Goal: Communication & Community: Connect with others

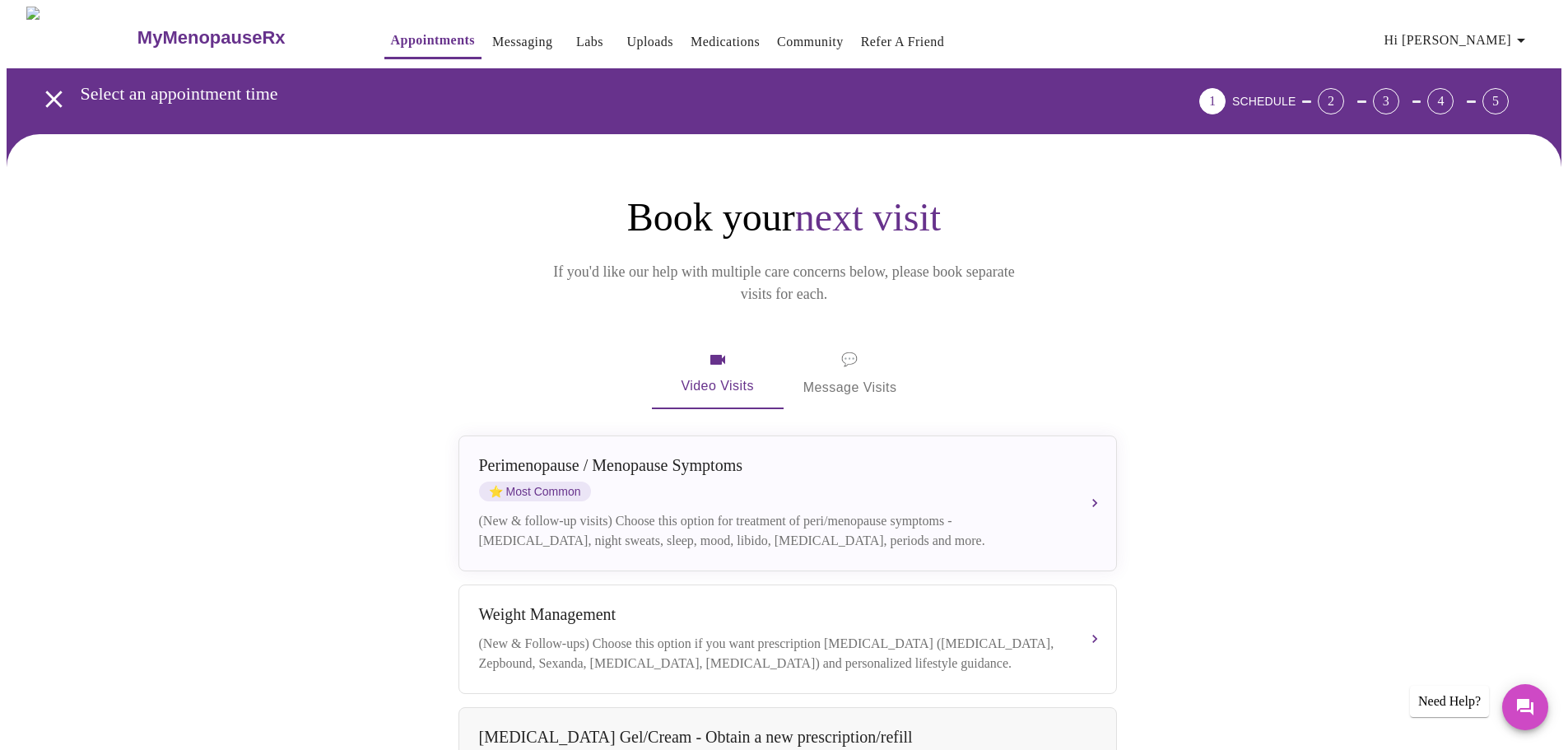
scroll to position [172, 0]
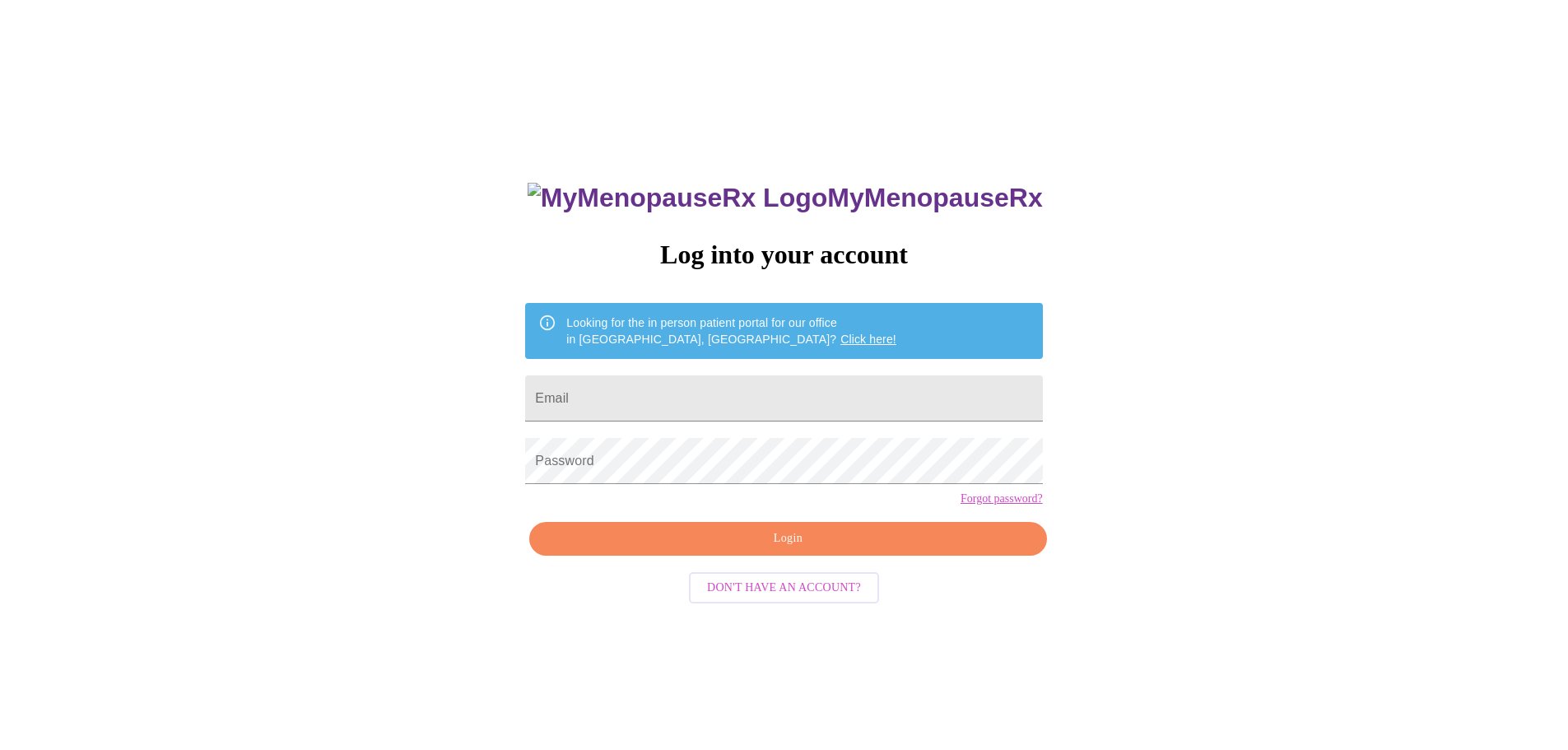
scroll to position [16, 0]
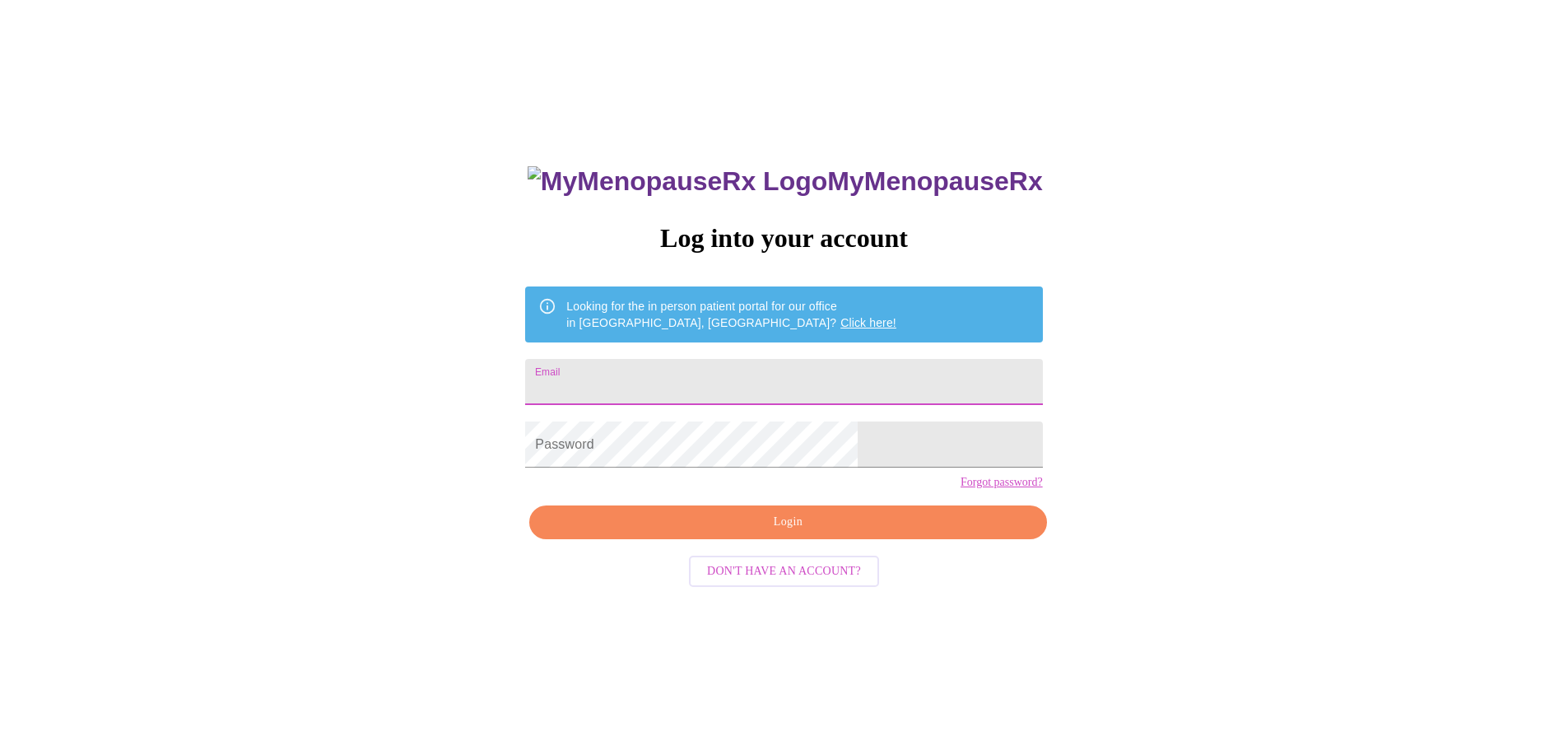
click at [730, 379] on input "Email" at bounding box center [784, 382] width 517 height 46
click at [1341, 370] on div "MyMenopauseRx Log into your account Looking for the in person patient portal fo…" at bounding box center [783, 440] width 1555 height 900
click at [650, 392] on input "Email" at bounding box center [784, 382] width 517 height 46
type input "amybeman@gmail.com"
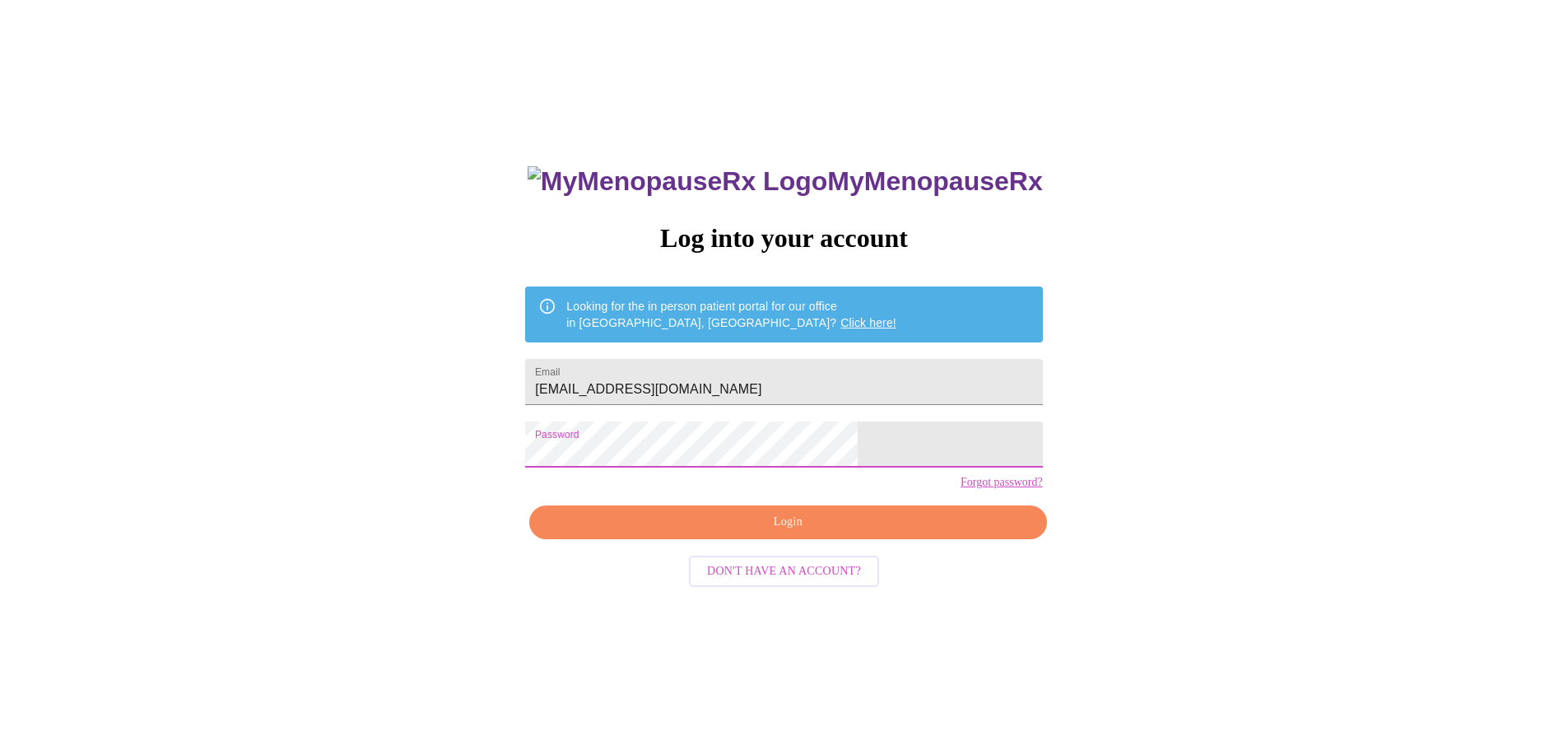
click at [694, 532] on span "Login" at bounding box center [788, 522] width 479 height 21
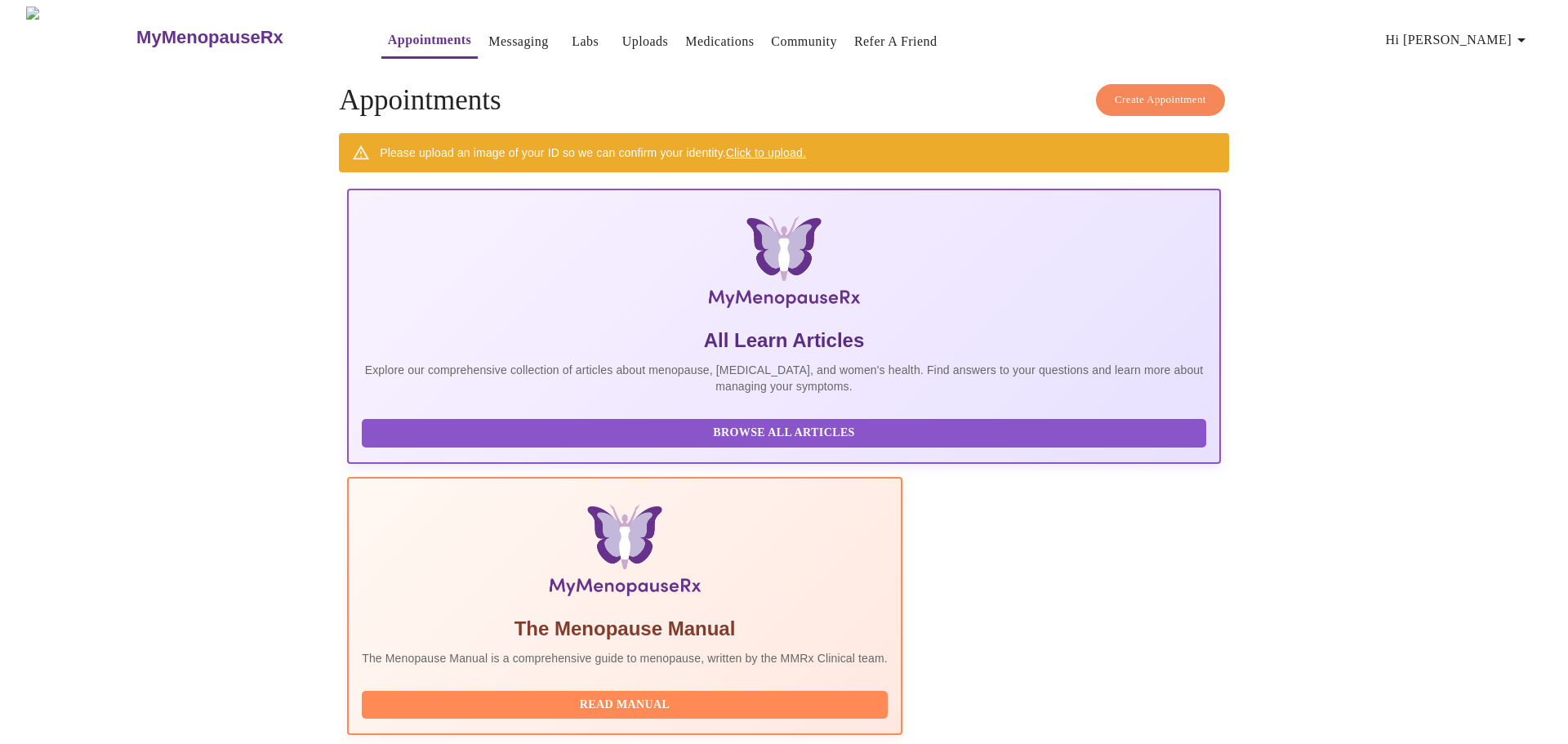
click at [784, 152] on link "Click to upload." at bounding box center [765, 152] width 80 height 13
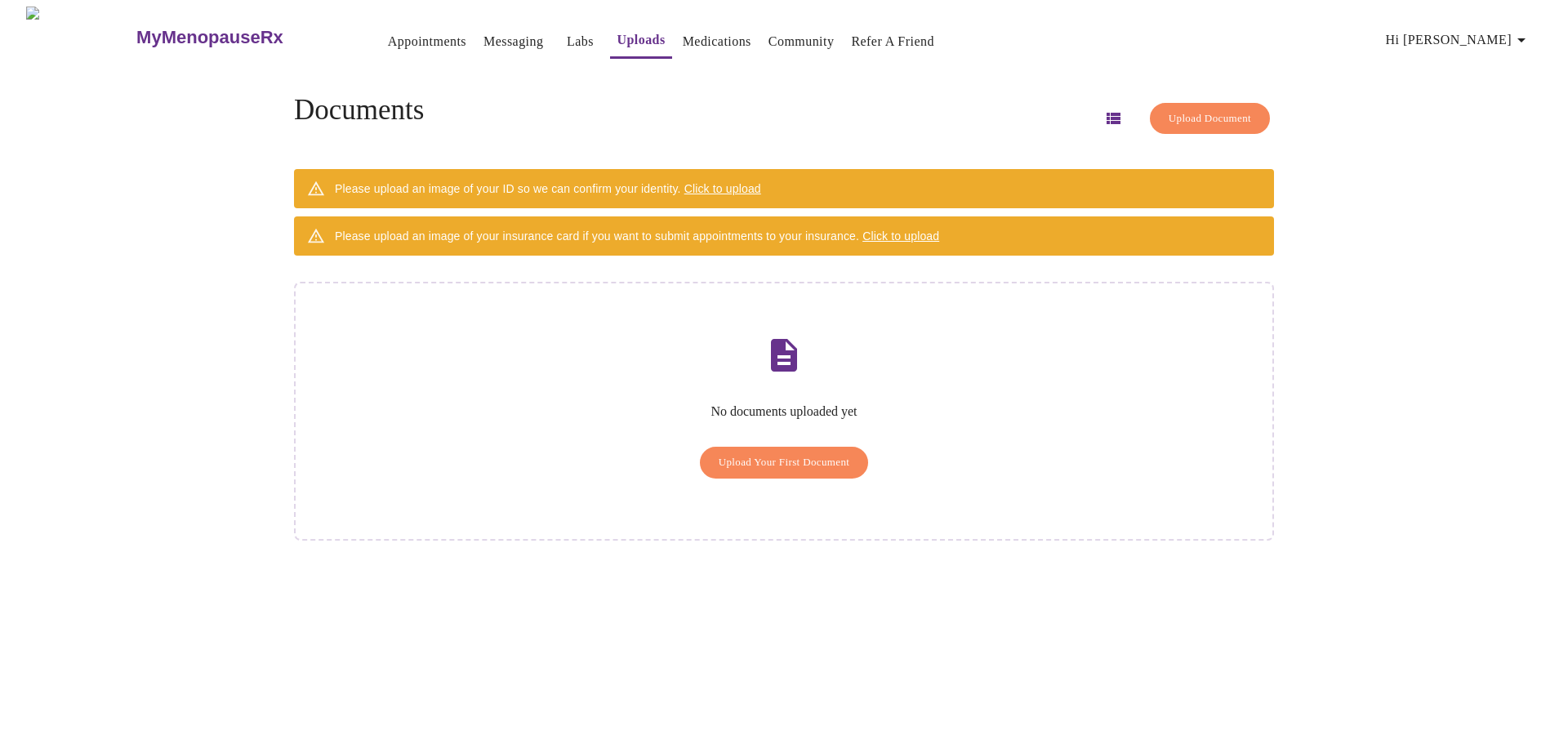
click at [742, 183] on span "Click to upload" at bounding box center [722, 188] width 77 height 13
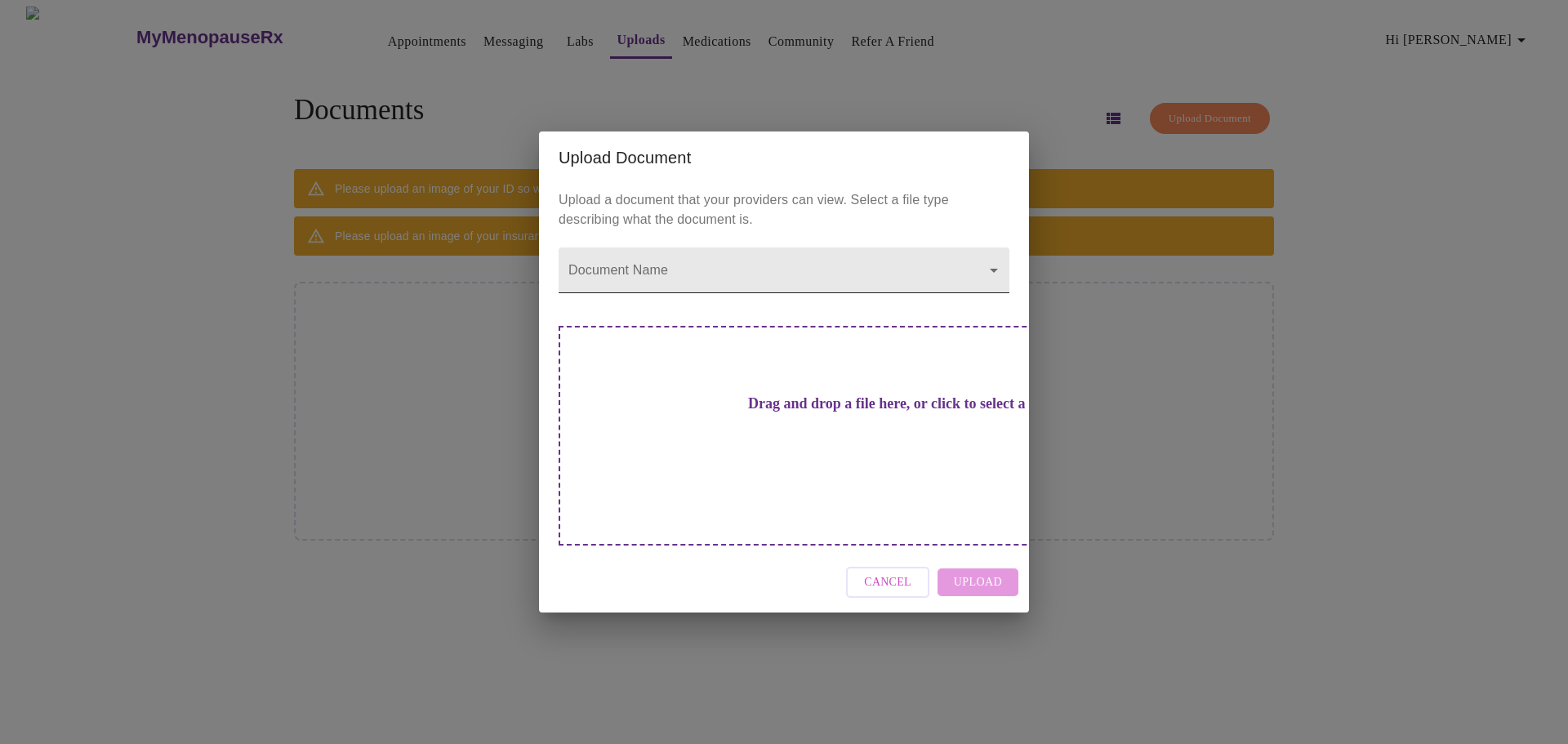
click at [738, 305] on body "MyMenopauseRx Appointments Messaging Labs Uploads Medications Community Refer a…" at bounding box center [783, 378] width 1555 height 744
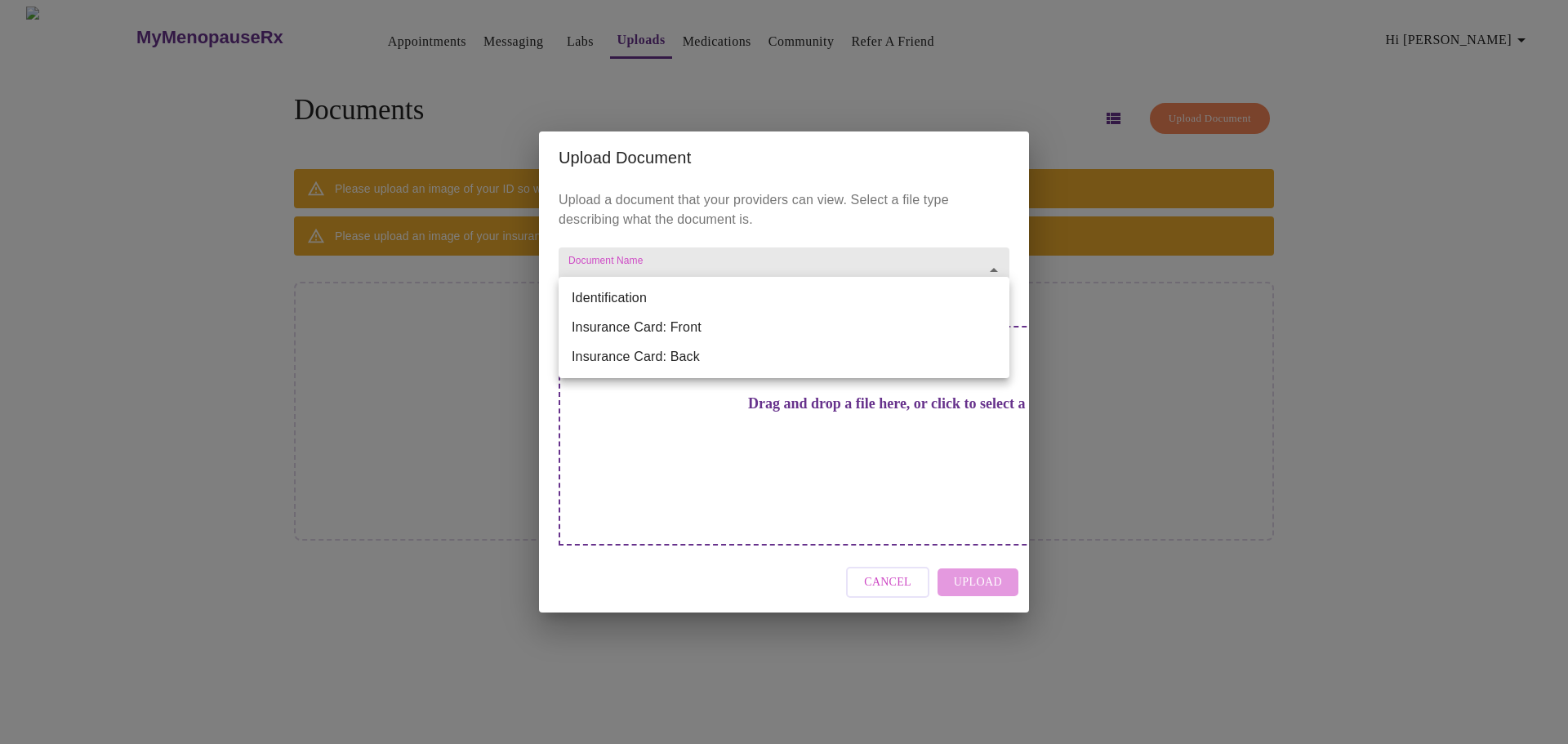
click at [738, 305] on li "Identification" at bounding box center [783, 297] width 450 height 29
type input "Identification"
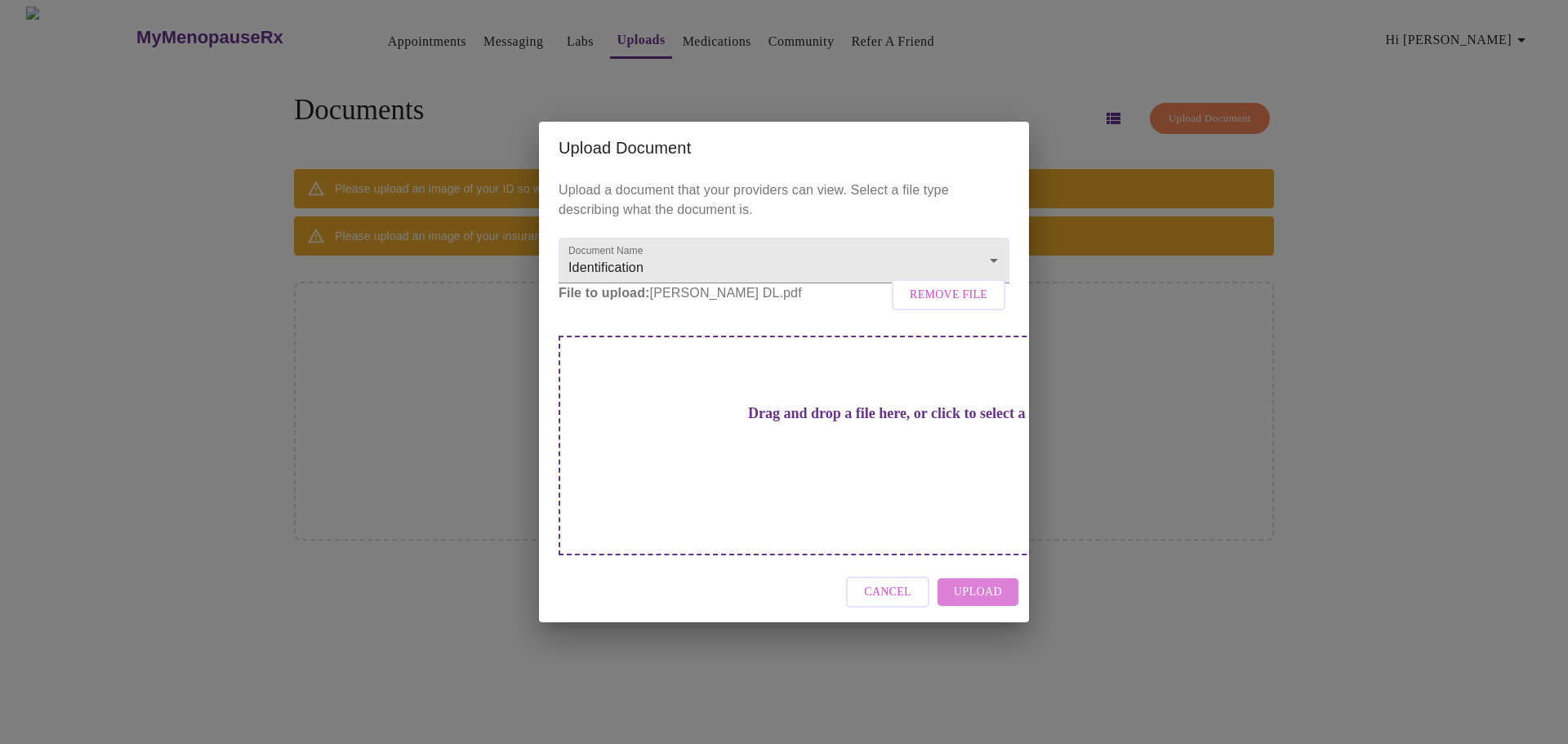
click at [980, 582] on span "Upload" at bounding box center [978, 592] width 48 height 20
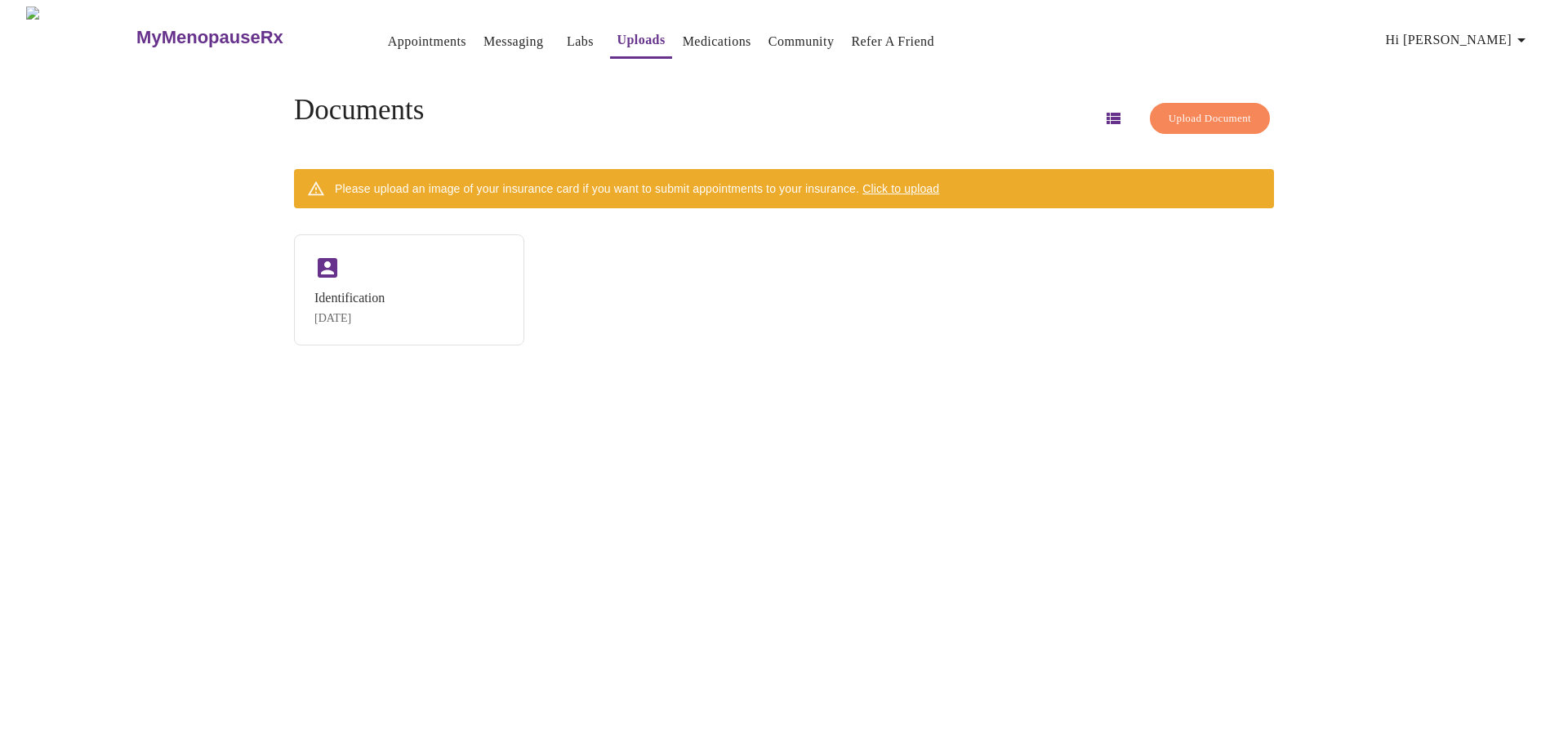
click at [1199, 122] on button "Upload Document" at bounding box center [1210, 119] width 120 height 32
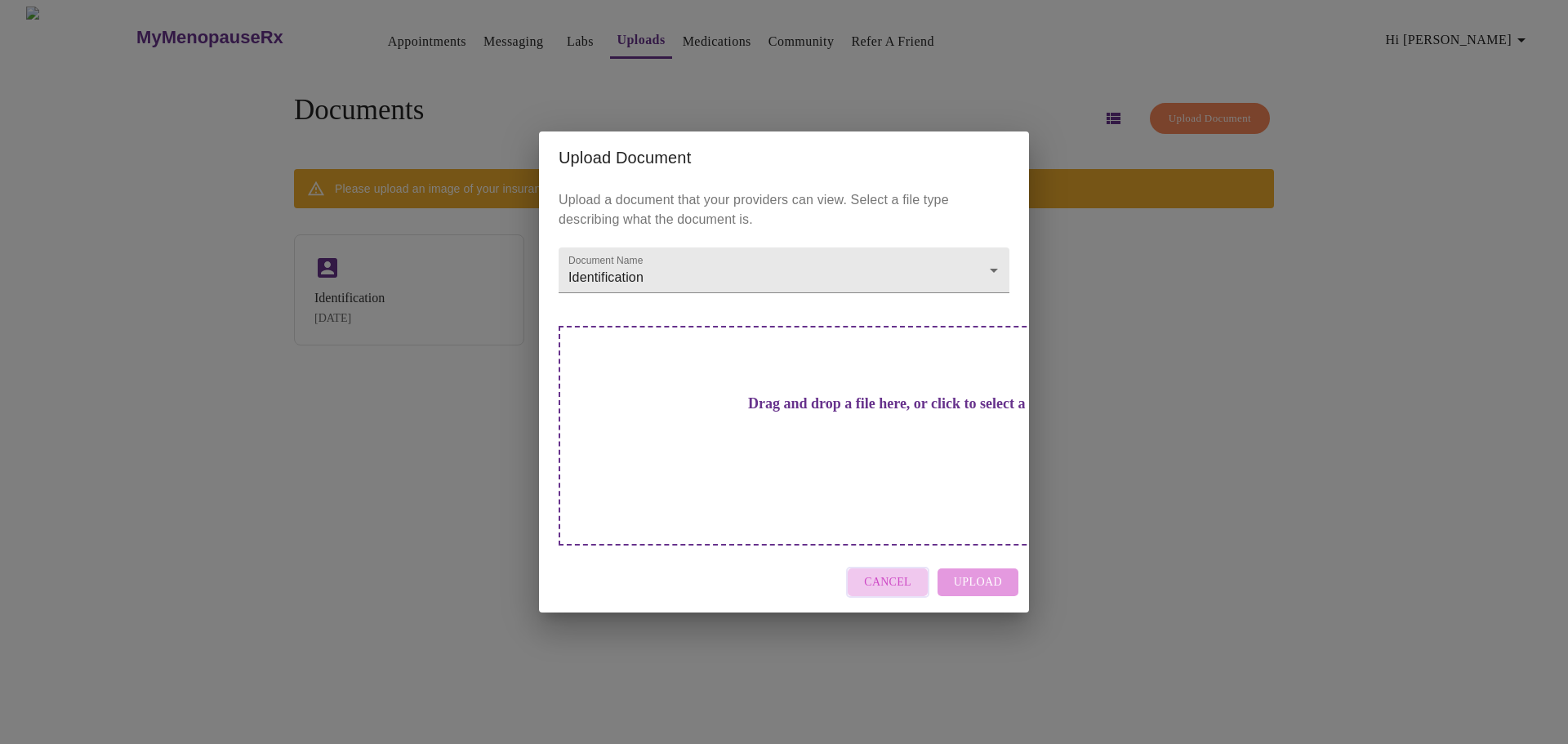
click at [908, 572] on span "Cancel" at bounding box center [888, 582] width 48 height 20
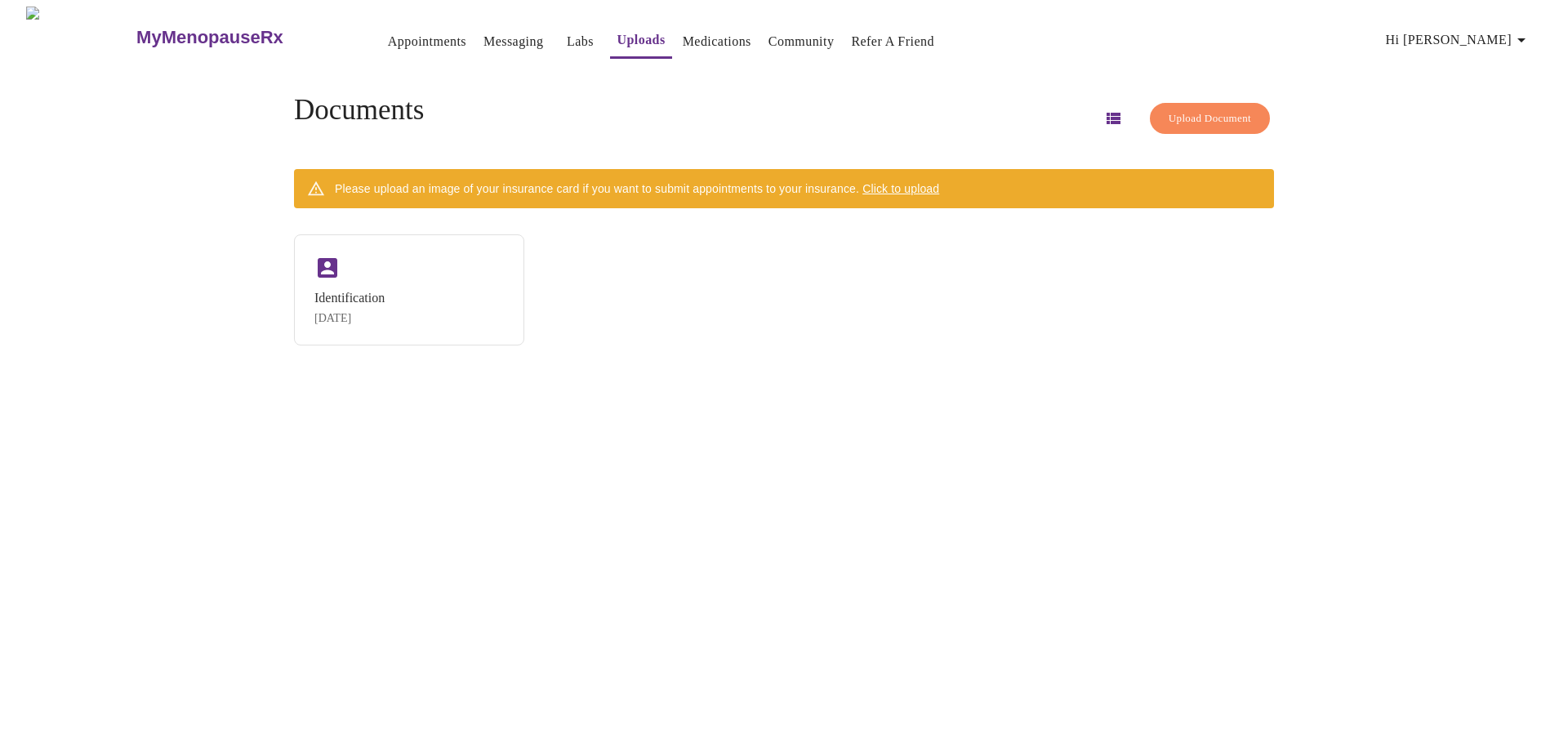
click at [683, 32] on link "Medications" at bounding box center [718, 42] width 69 height 23
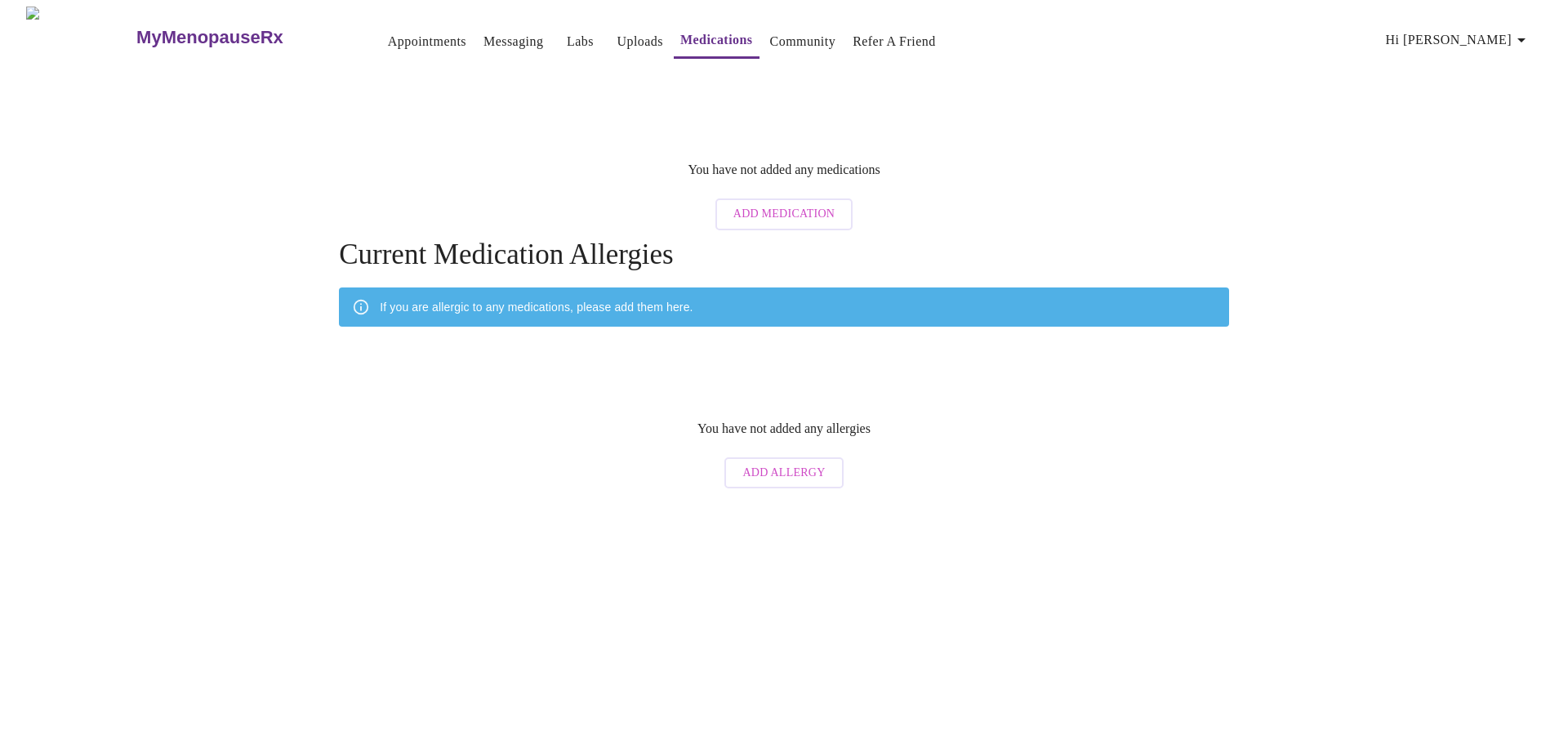
click at [791, 30] on link "Community" at bounding box center [803, 42] width 66 height 23
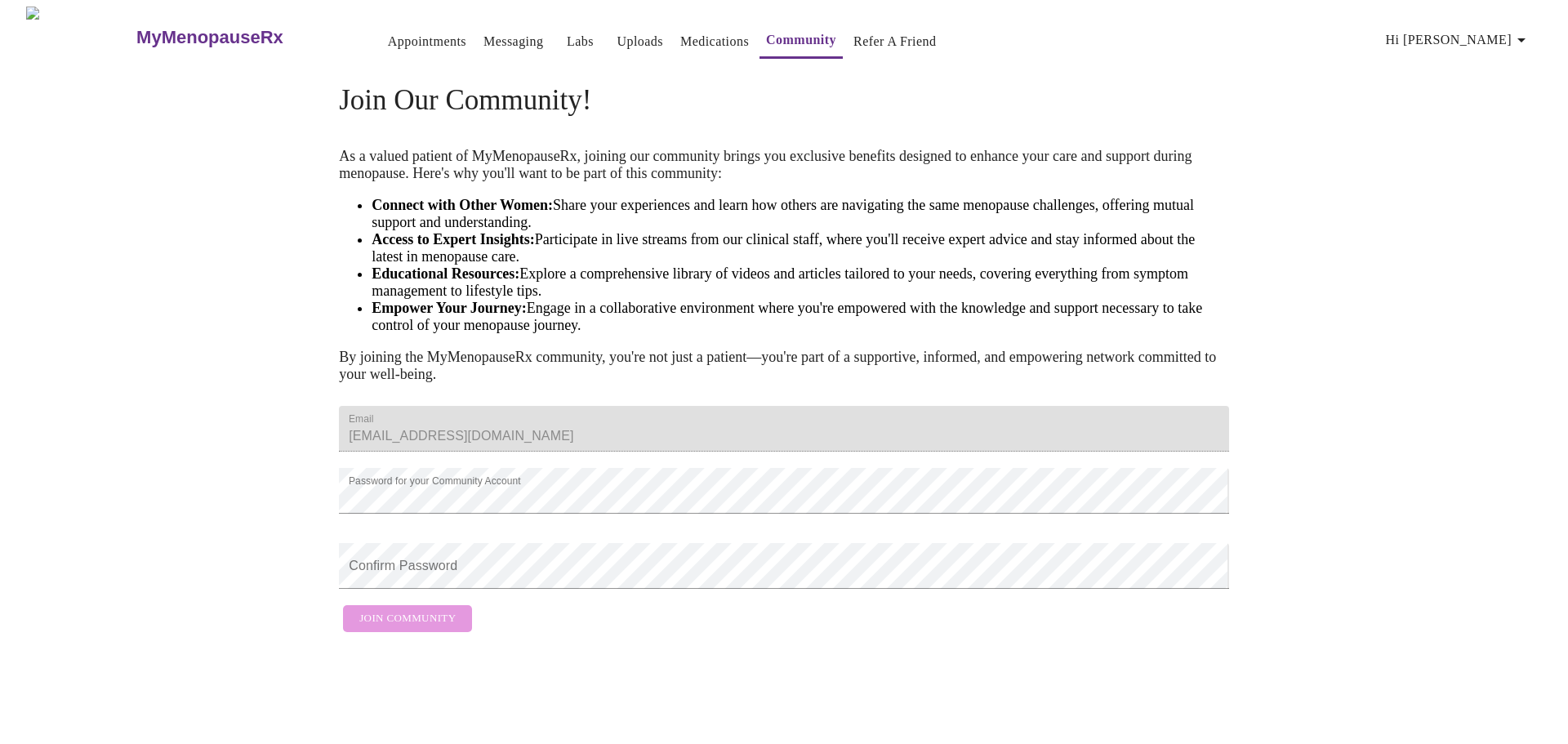
click at [1336, 552] on div "MyMenopauseRx Appointments Messaging Labs Uploads Medications Community Refer a…" at bounding box center [783, 323] width 1555 height 633
click at [295, 613] on div "Join Our Community! As a valued patient of MyMenopauseRx, joining our community…" at bounding box center [783, 354] width 1045 height 572
click at [412, 628] on span "Join Community" at bounding box center [407, 618] width 96 height 19
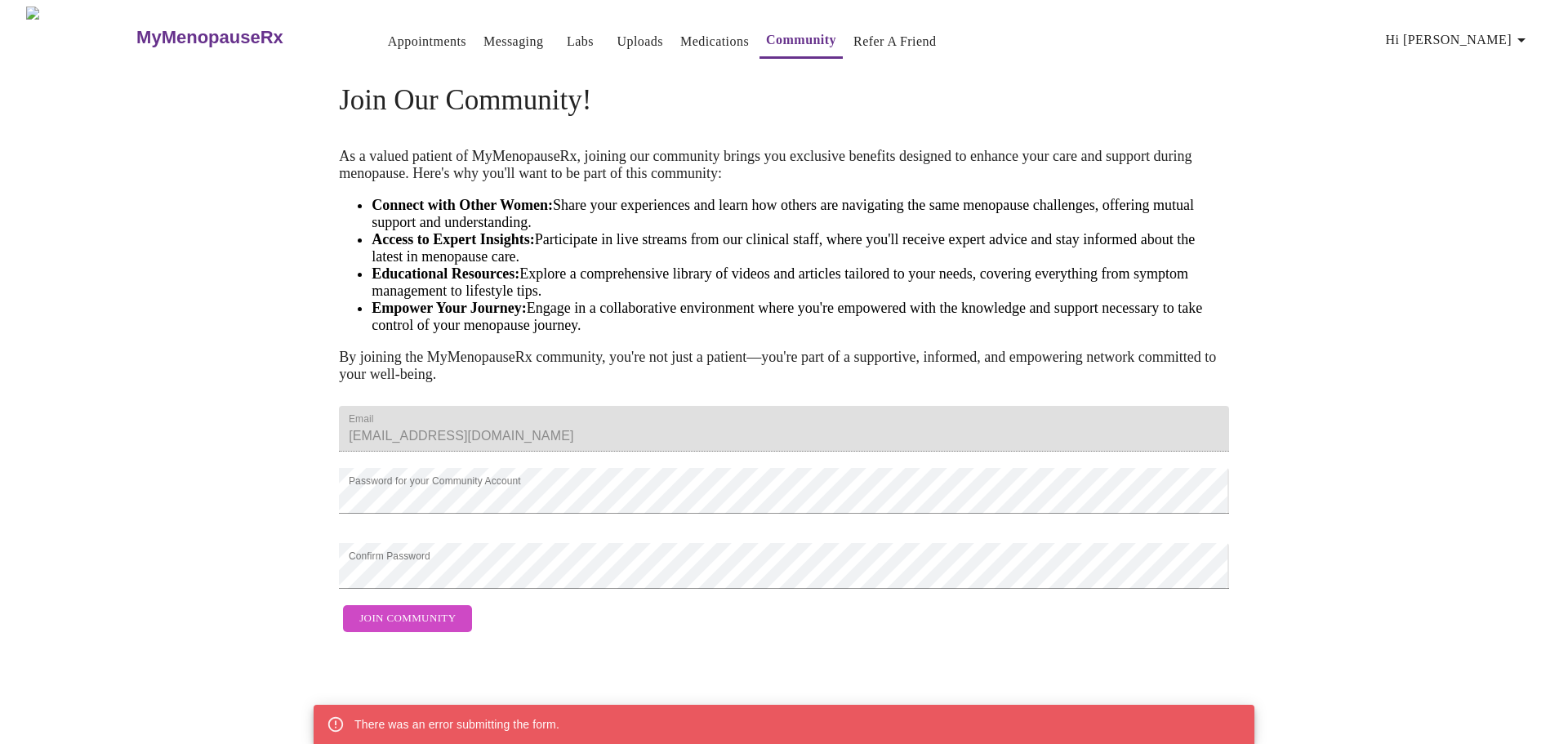
click at [1316, 353] on div "MyMenopauseRx Appointments Messaging Labs Uploads Medications Community Refer a…" at bounding box center [783, 323] width 1555 height 633
